Goal: Information Seeking & Learning: Learn about a topic

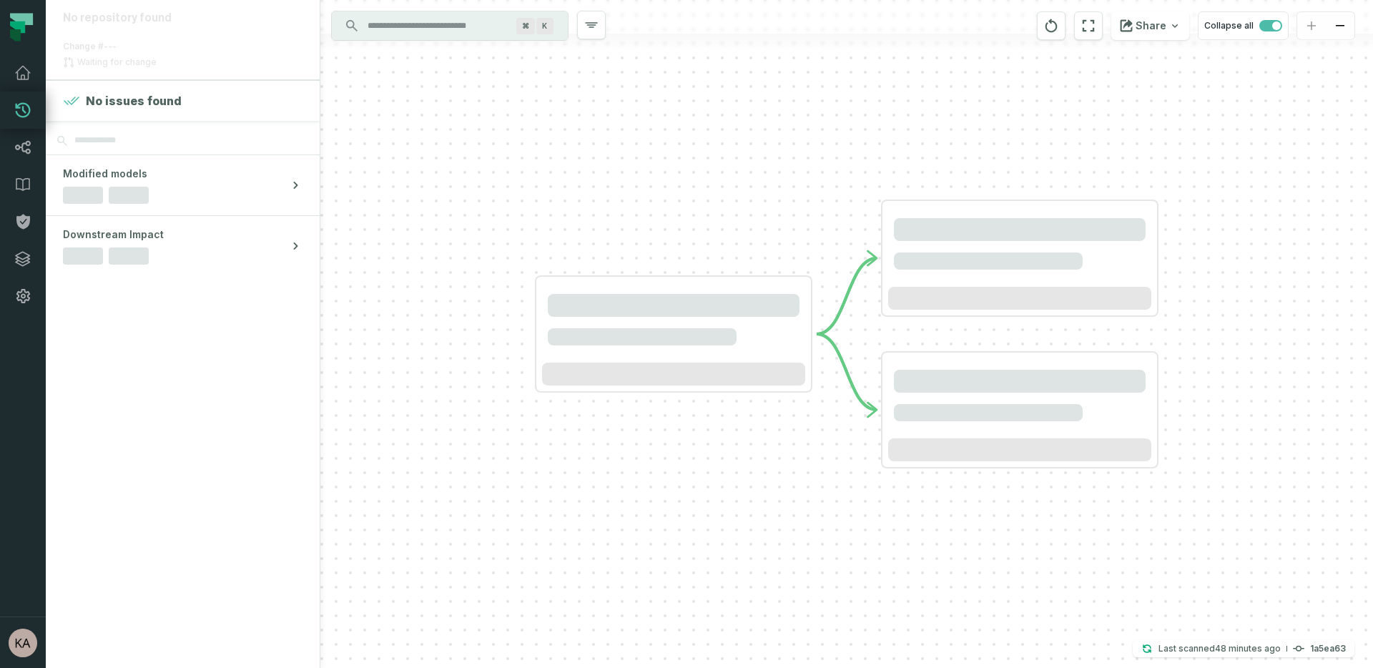
click at [25, 26] on icon at bounding box center [21, 27] width 43 height 43
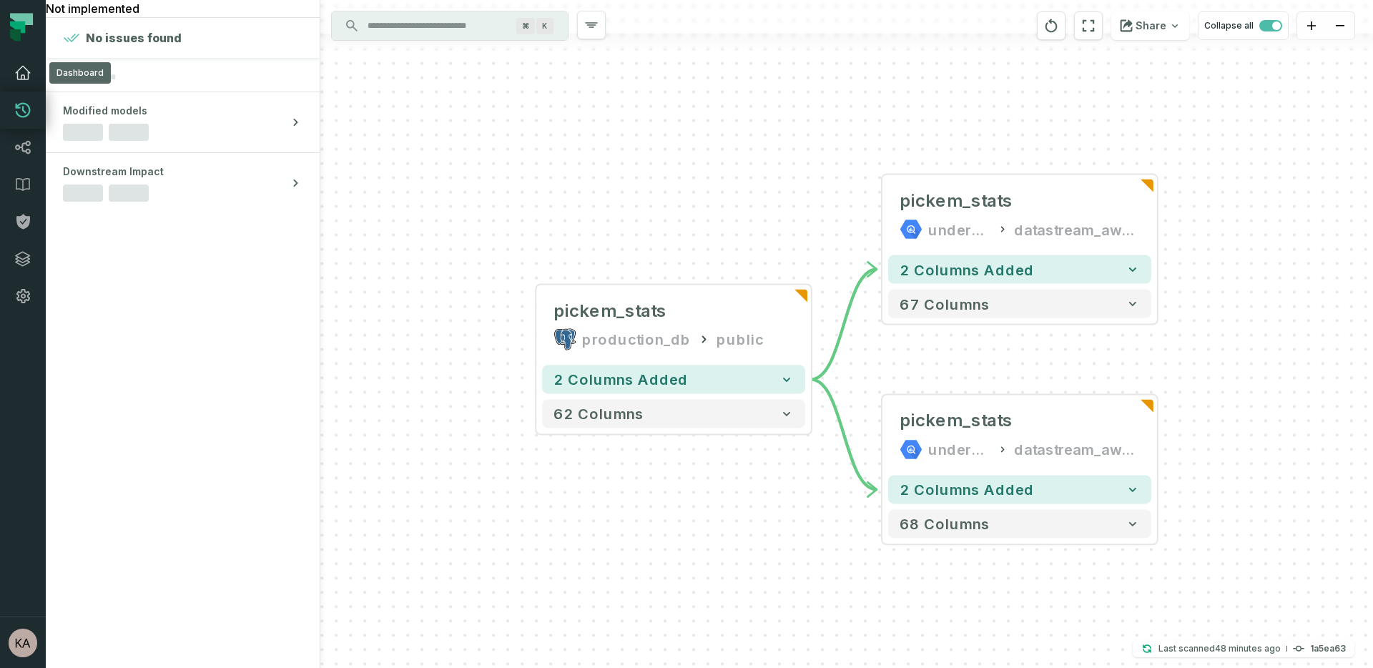
click at [24, 69] on icon at bounding box center [22, 72] width 17 height 17
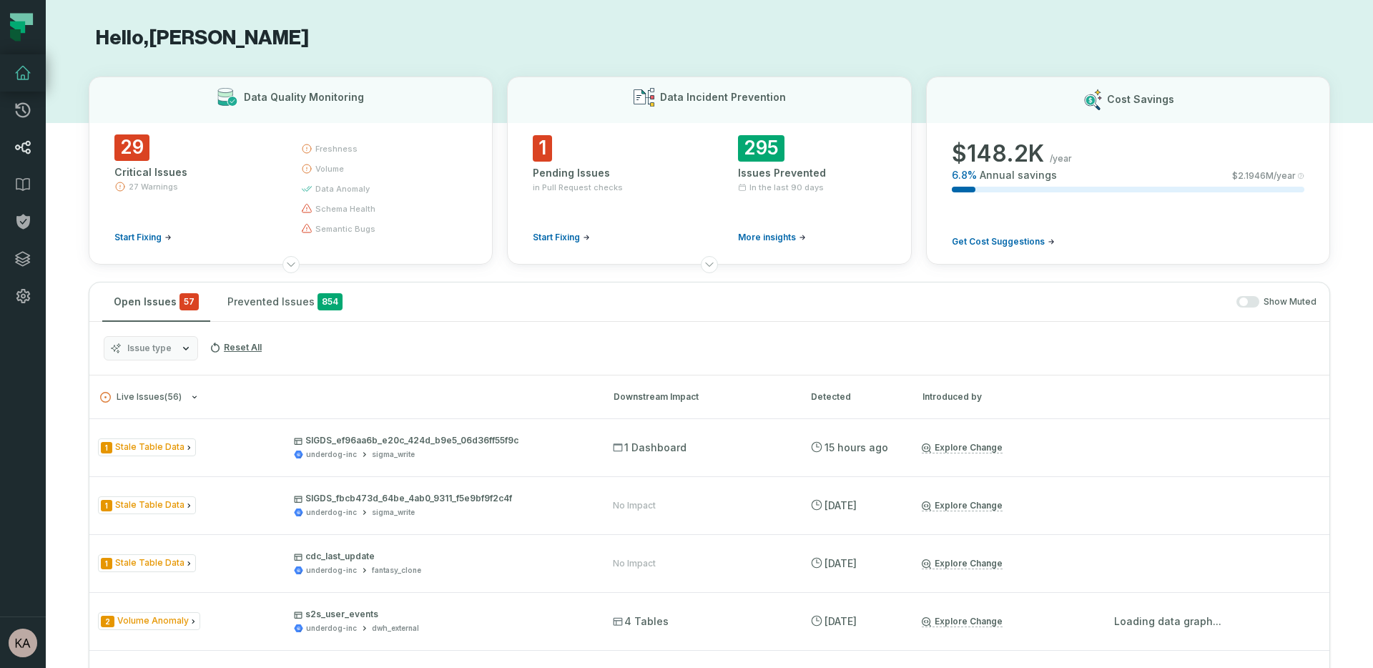
click at [24, 158] on link "Lineage" at bounding box center [23, 147] width 46 height 37
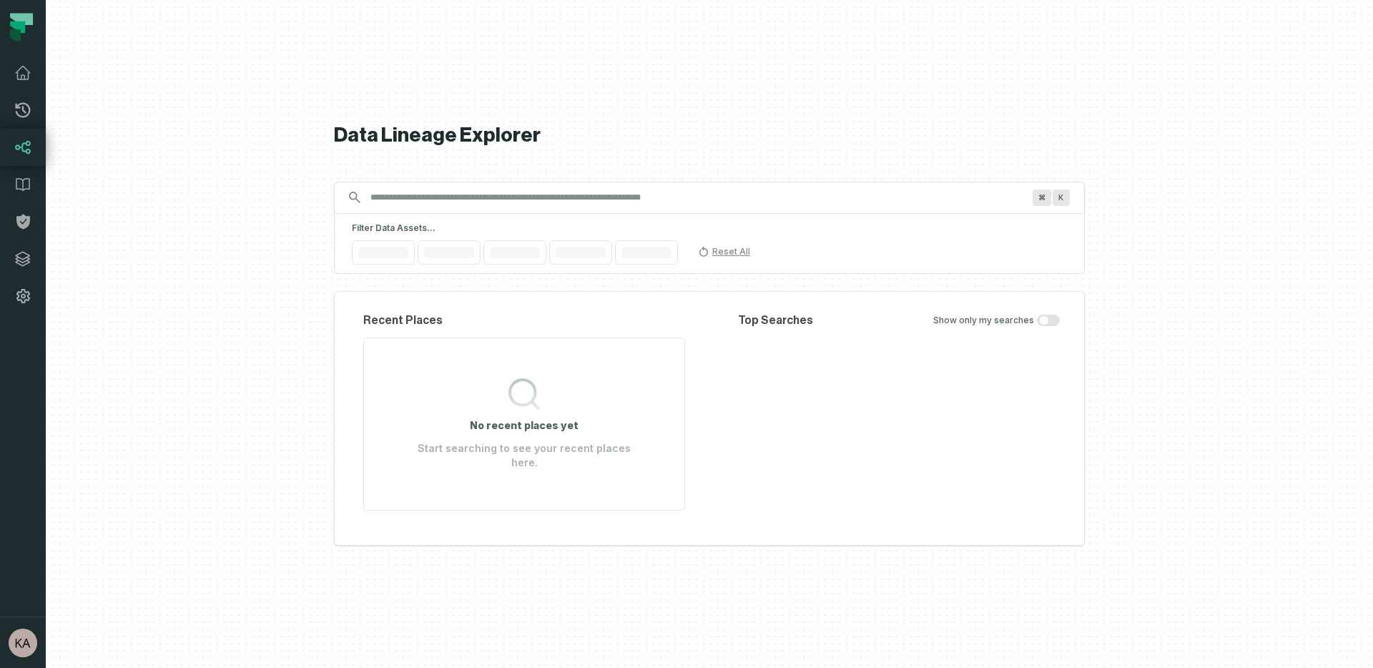
click at [623, 195] on div "Data Lineage Explorer Search for assets across the organization ⌘ K Filter Data…" at bounding box center [709, 334] width 751 height 668
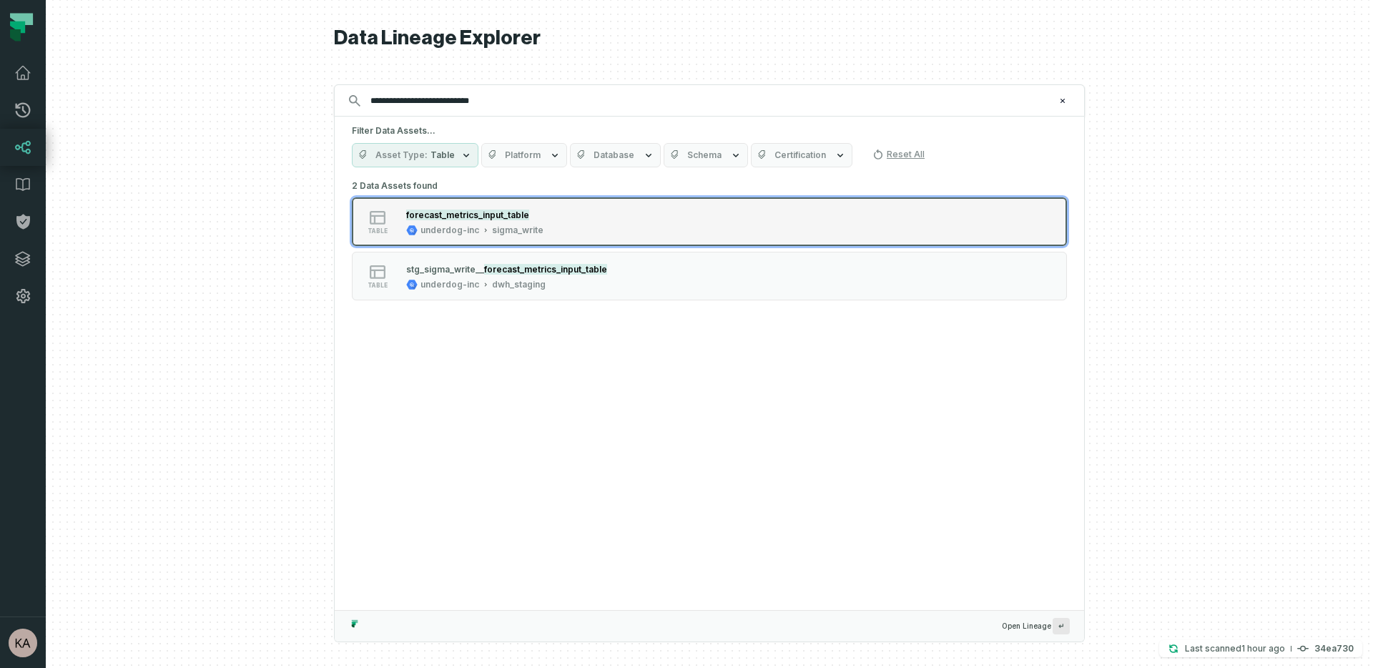
type input "**********"
click at [568, 219] on div "table forecast_metrics_input_table underdog-inc sigma_write" at bounding box center [533, 221] width 357 height 29
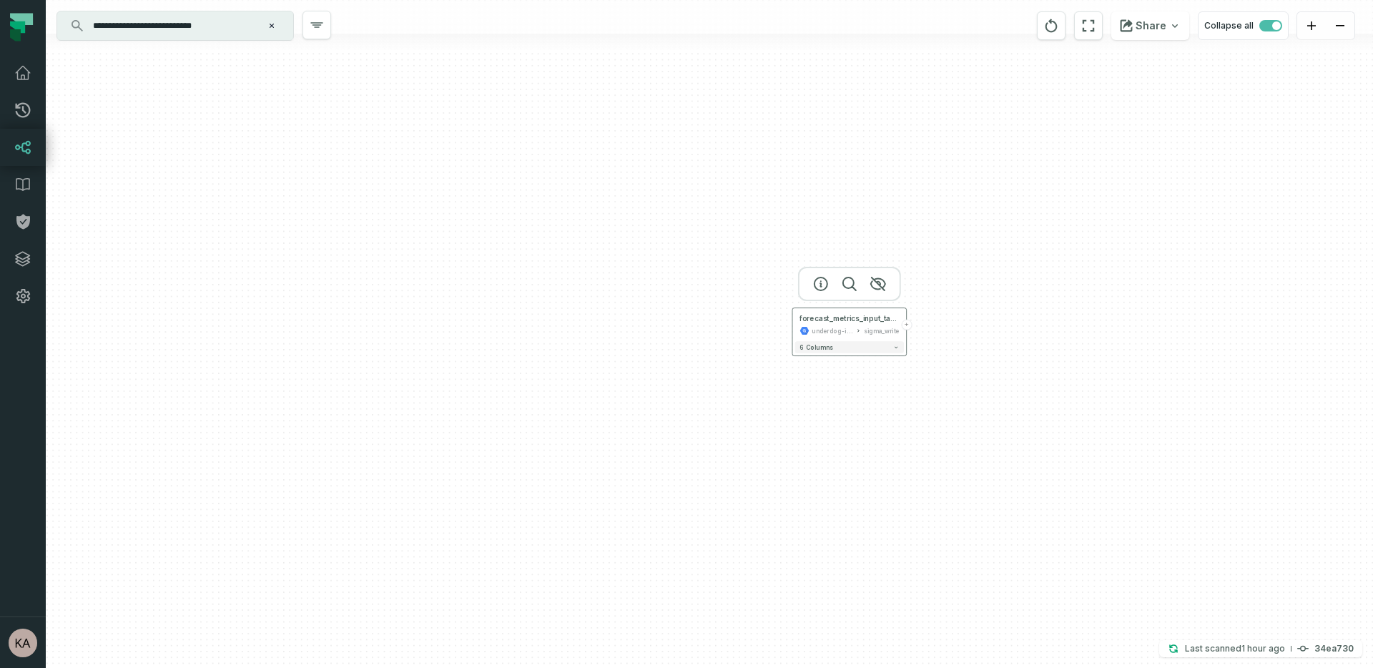
click at [903, 323] on button "+" at bounding box center [906, 325] width 11 height 11
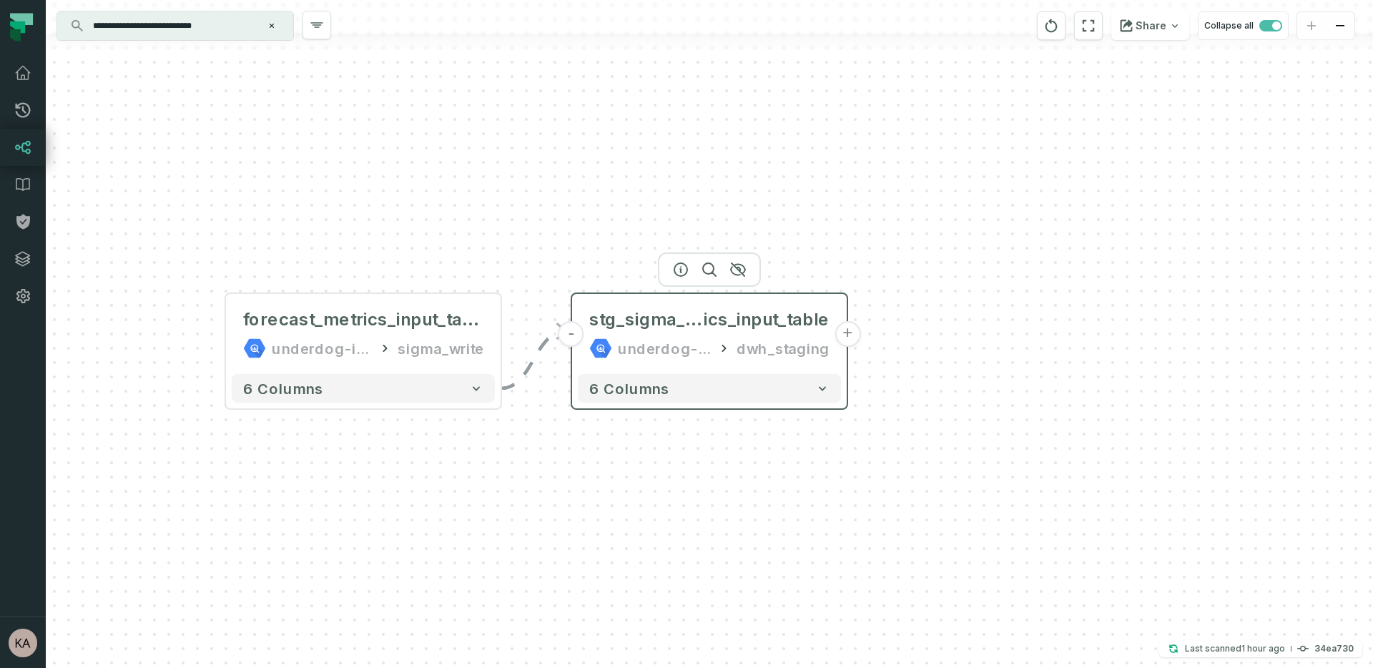
click at [847, 335] on button "+" at bounding box center [847, 334] width 26 height 26
click at [849, 337] on button "+" at bounding box center [847, 334] width 26 height 26
click at [849, 339] on span "..." at bounding box center [847, 333] width 16 height 13
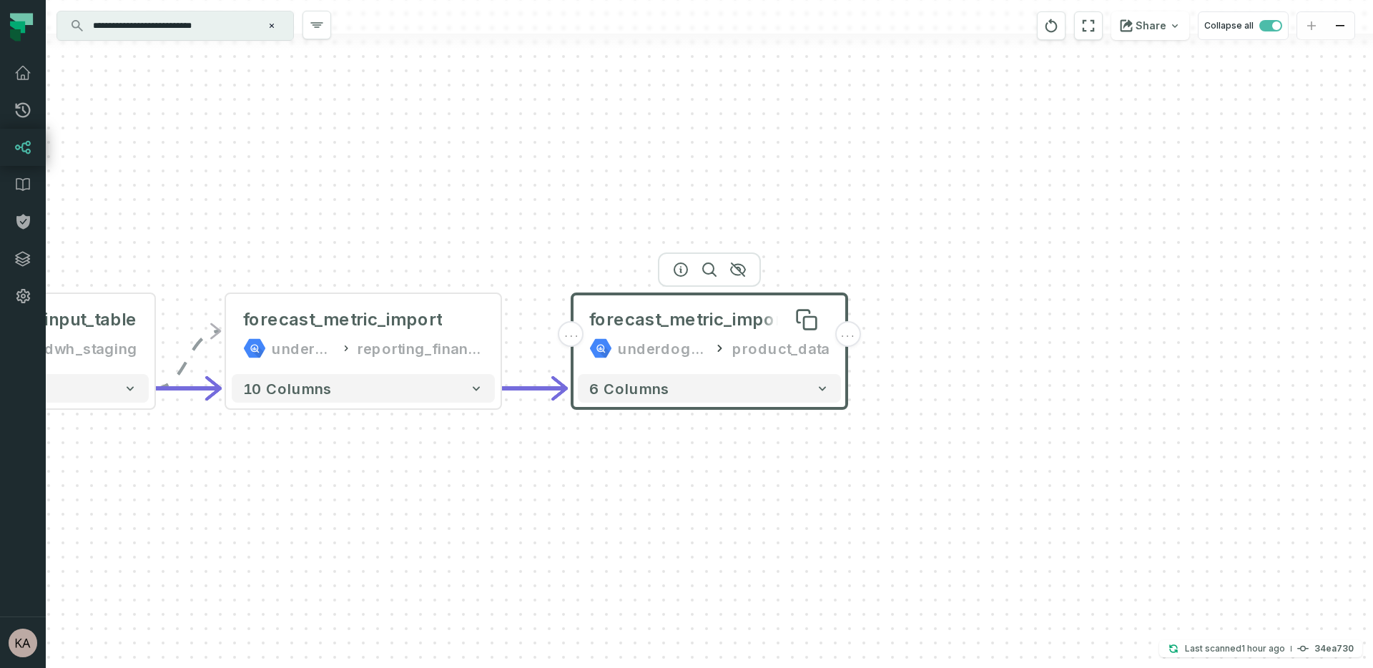
click at [633, 322] on span "forecast_metric_imports" at bounding box center [693, 319] width 209 height 23
click at [716, 327] on span "forecast_metric_imports" at bounding box center [693, 319] width 209 height 23
click at [716, 327] on span "forecast_metric_imports" at bounding box center [693, 318] width 209 height 23
click at [679, 272] on icon "button" at bounding box center [680, 268] width 17 height 17
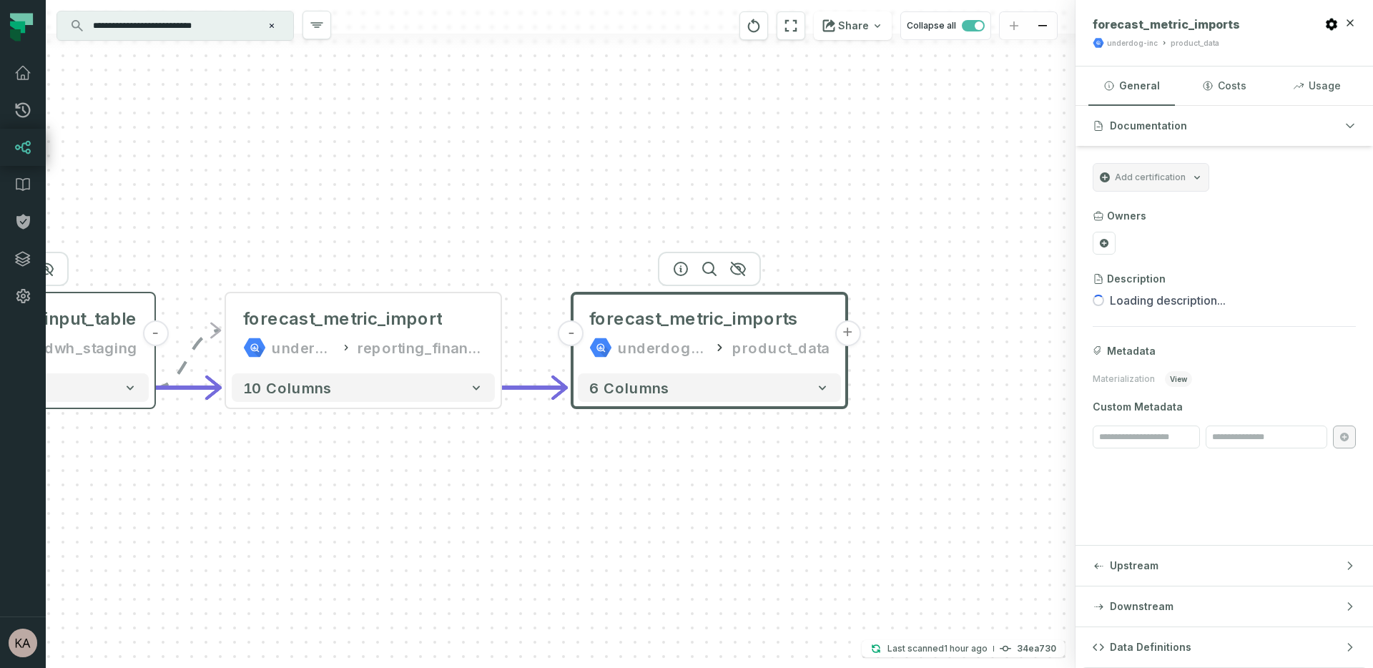
click at [116, 351] on div "dwh_staging" at bounding box center [90, 347] width 93 height 23
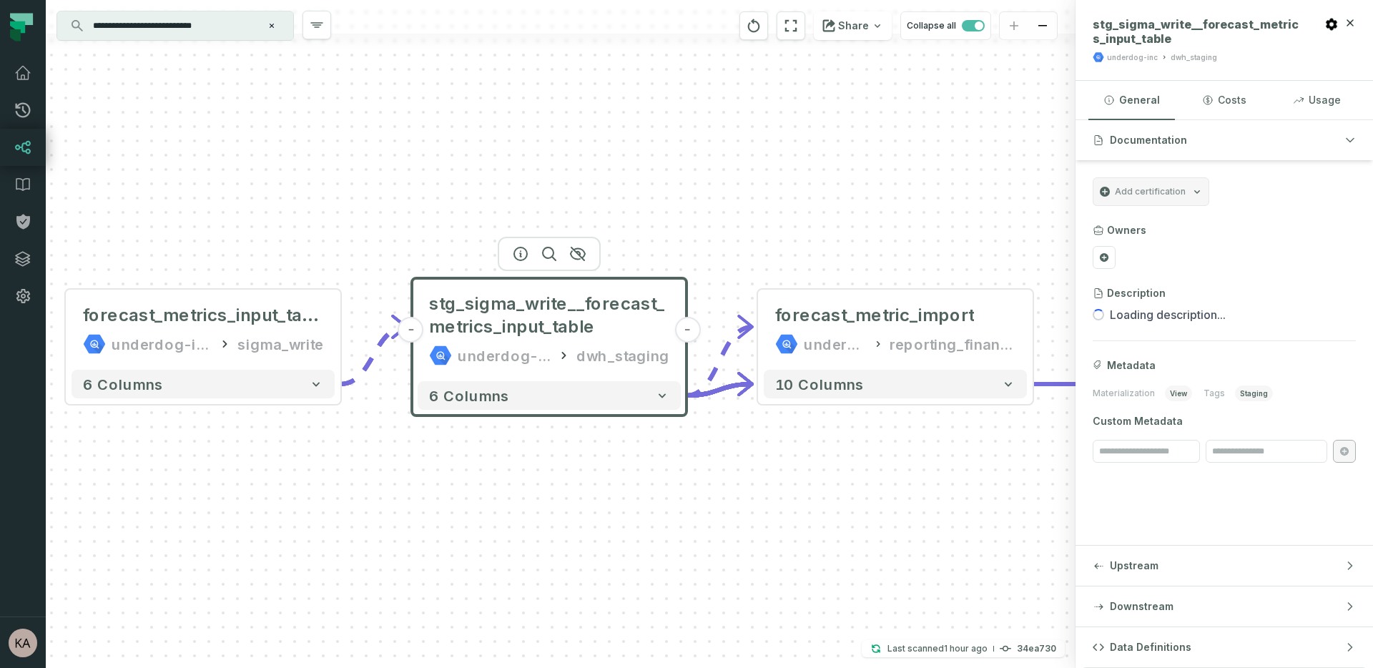
drag, startPoint x: 334, startPoint y: 480, endPoint x: 628, endPoint y: 412, distance: 302.3
click at [866, 465] on div "- forecast_metric_imports underdog-inc product_data + 6 columns - forecast_metr…" at bounding box center [560, 334] width 1029 height 668
click at [584, 386] on button "6 columns" at bounding box center [549, 395] width 263 height 29
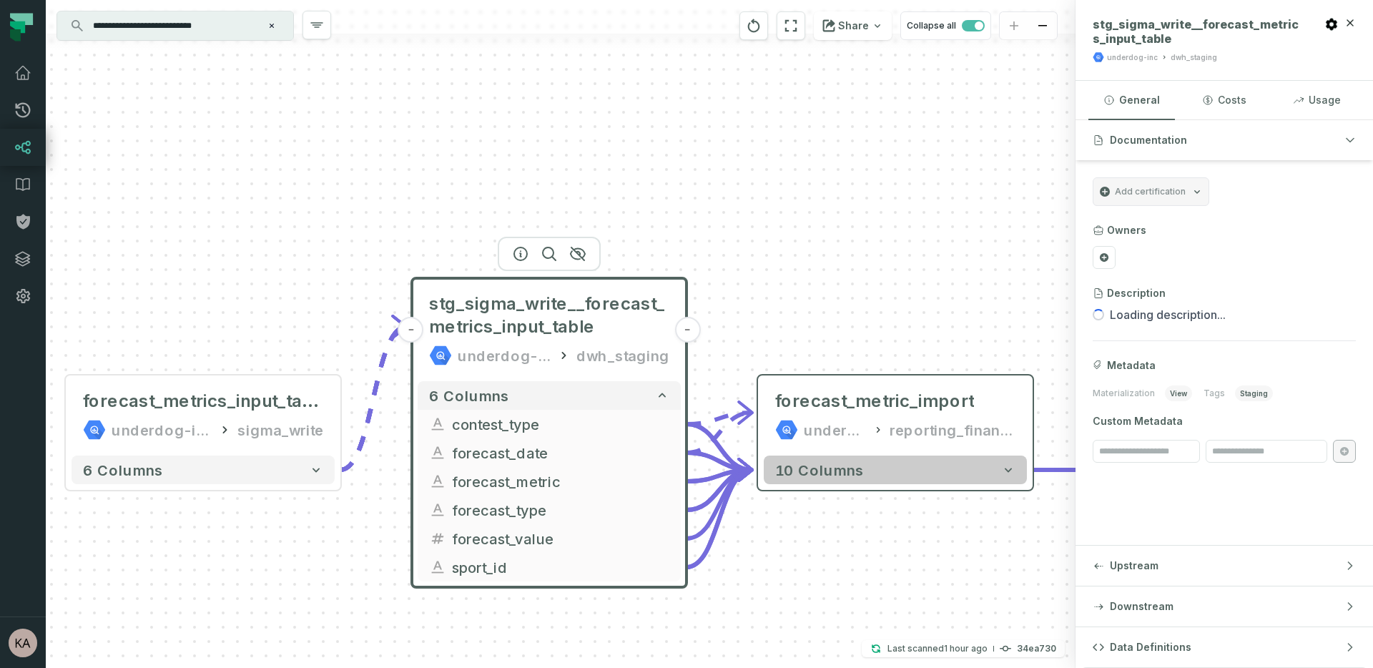
click at [900, 476] on button "10 columns" at bounding box center [895, 469] width 263 height 29
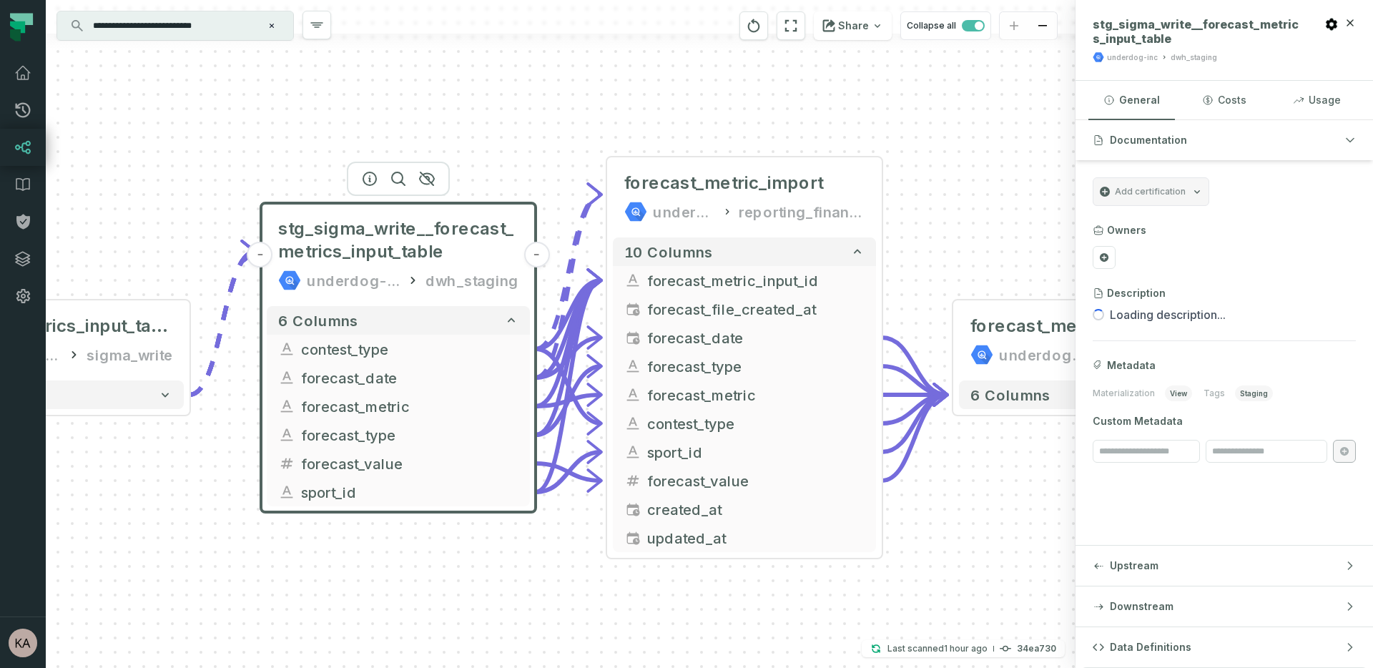
drag, startPoint x: 801, startPoint y: 281, endPoint x: 706, endPoint y: 82, distance: 220.6
click at [706, 82] on div "- forecast_metric_imports underdog-inc product_data + 6 columns - forecast_metr…" at bounding box center [560, 334] width 1029 height 668
click at [712, 134] on icon "button" at bounding box center [715, 132] width 17 height 17
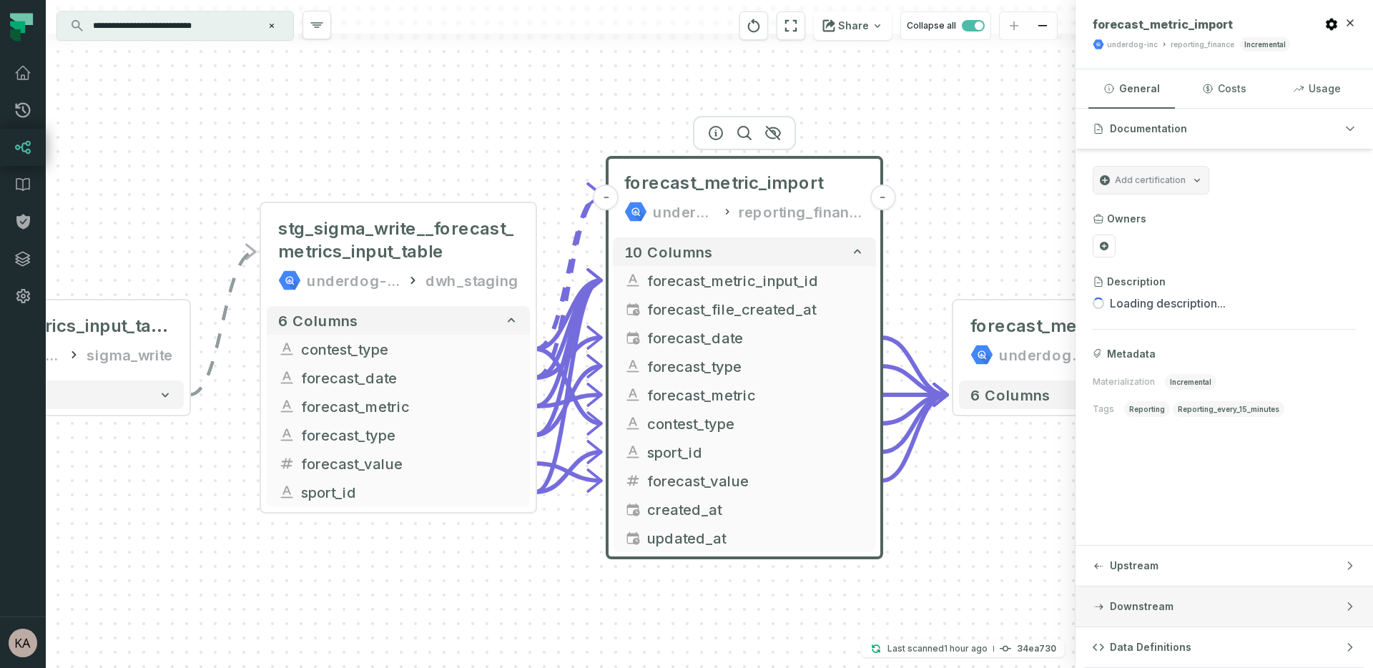
click at [1192, 598] on button "Downstream" at bounding box center [1223, 606] width 297 height 40
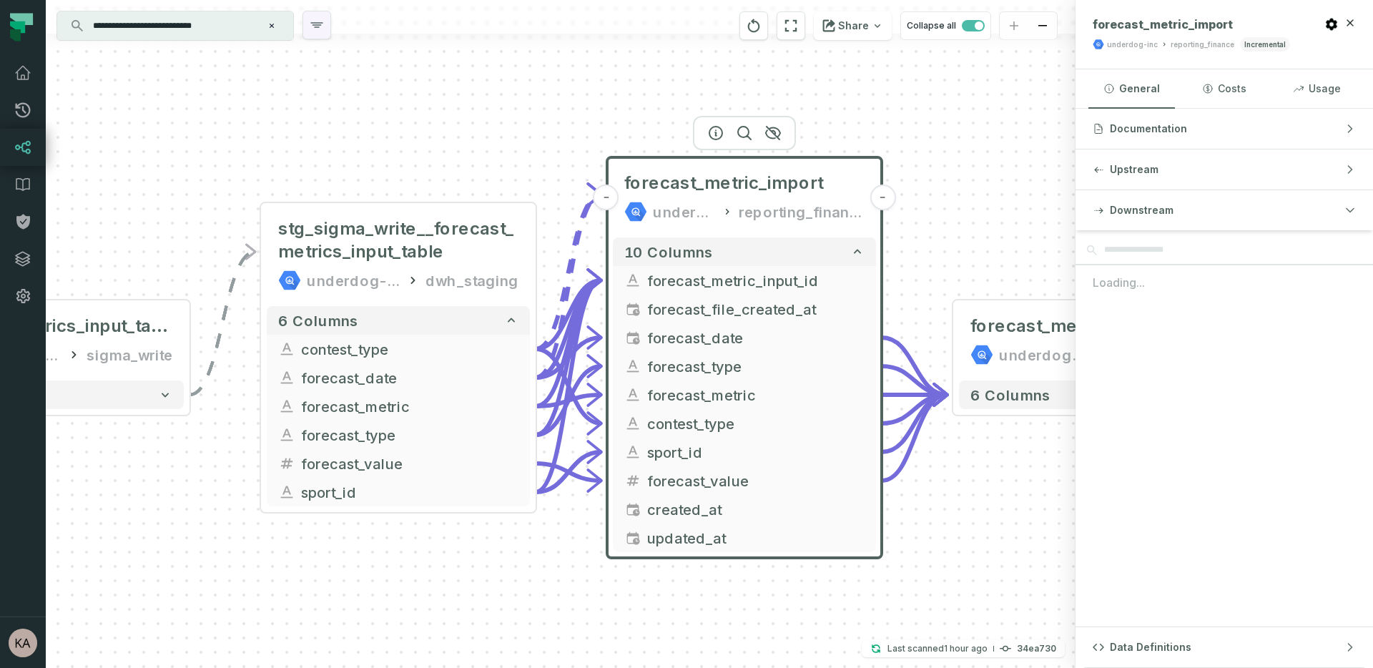
click at [311, 18] on icon "button" at bounding box center [316, 24] width 17 height 17
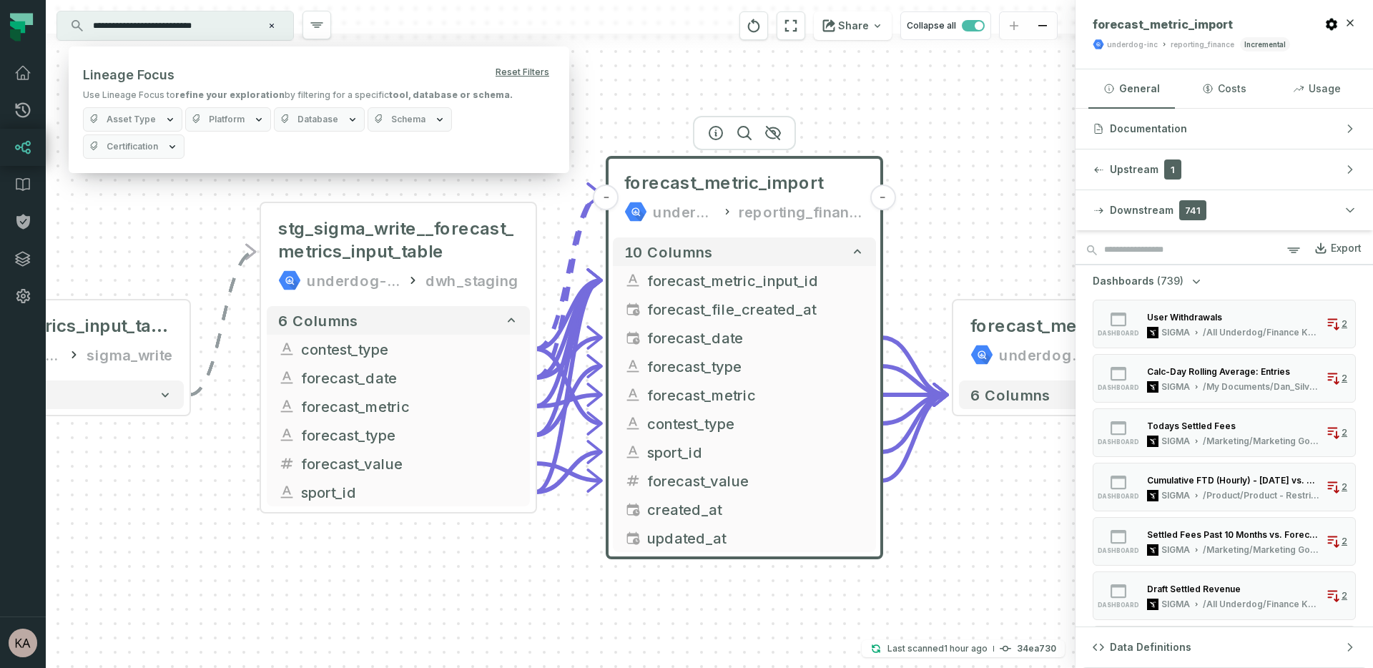
click at [1179, 280] on button "Dashboards (739)" at bounding box center [1147, 281] width 111 height 14
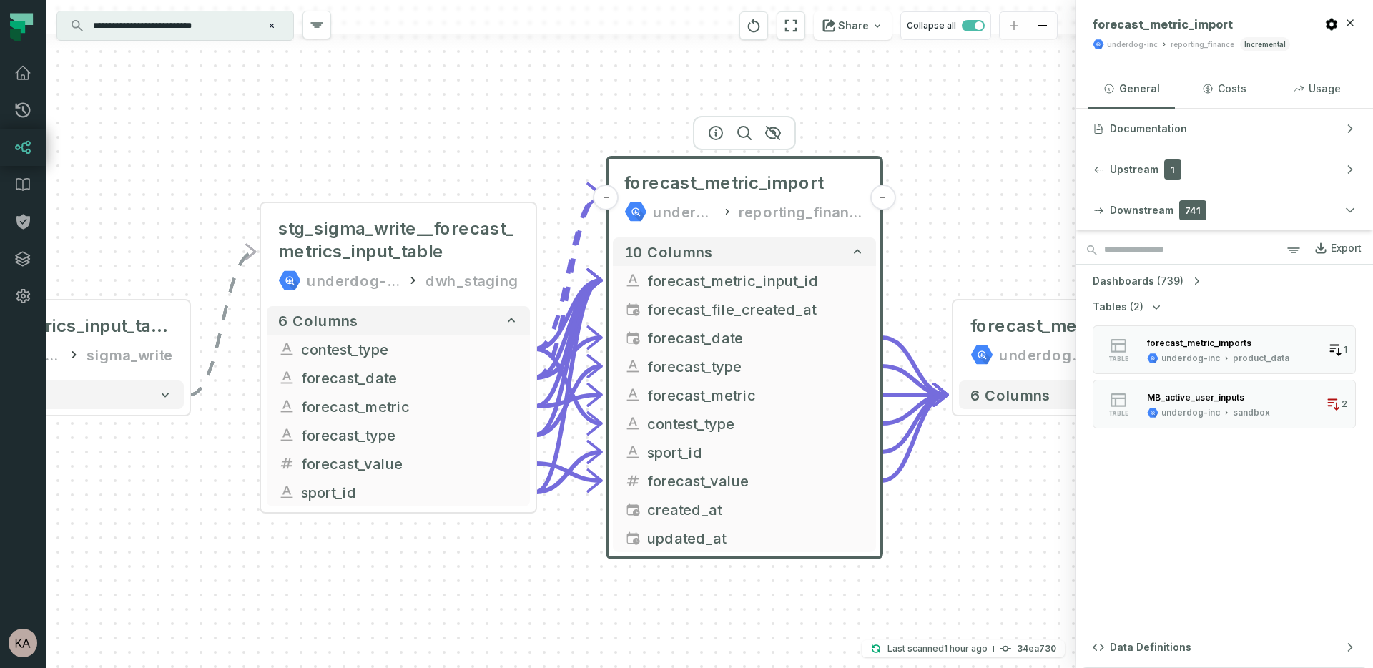
click at [1179, 280] on button "Dashboards (739)" at bounding box center [1147, 281] width 111 height 14
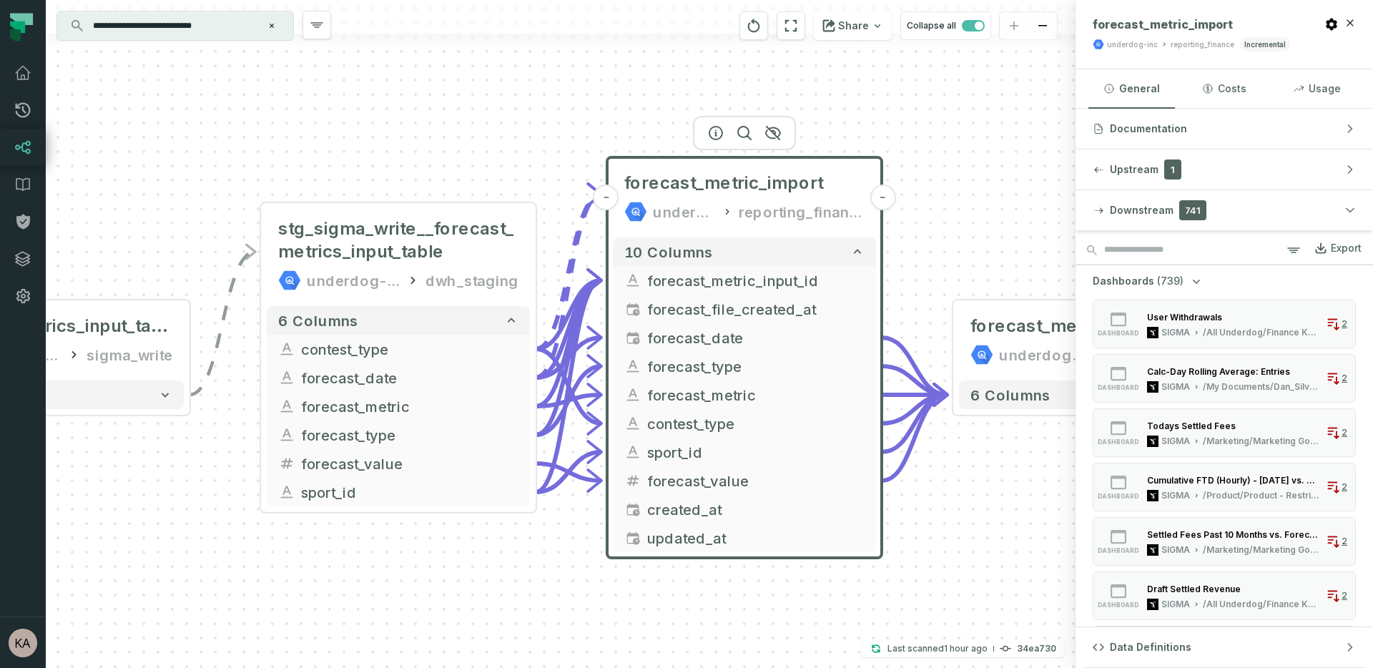
click at [1332, 250] on div "Export" at bounding box center [1345, 248] width 31 height 13
